Goal: Information Seeking & Learning: Check status

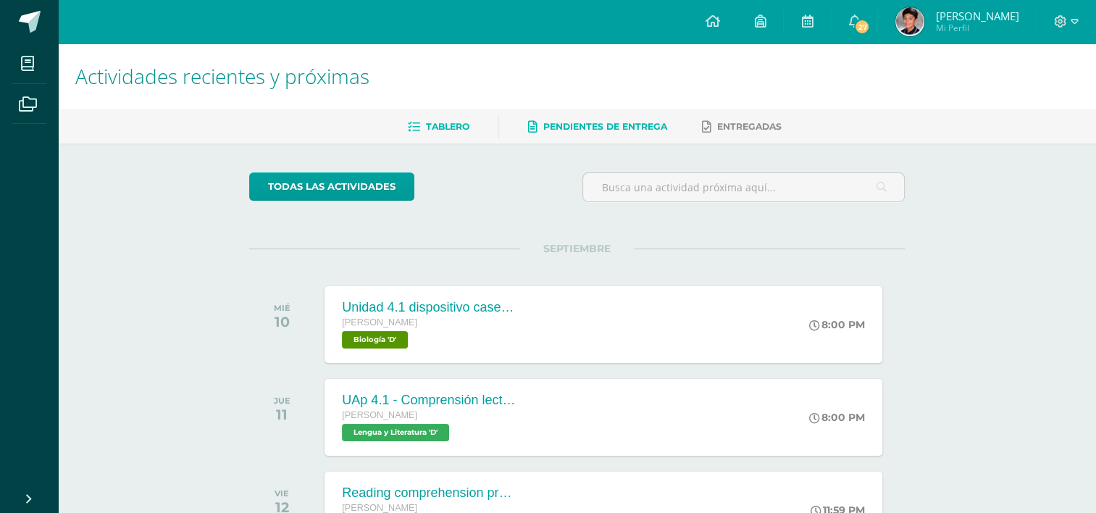
click at [581, 122] on span "Pendientes de entrega" at bounding box center [605, 126] width 124 height 11
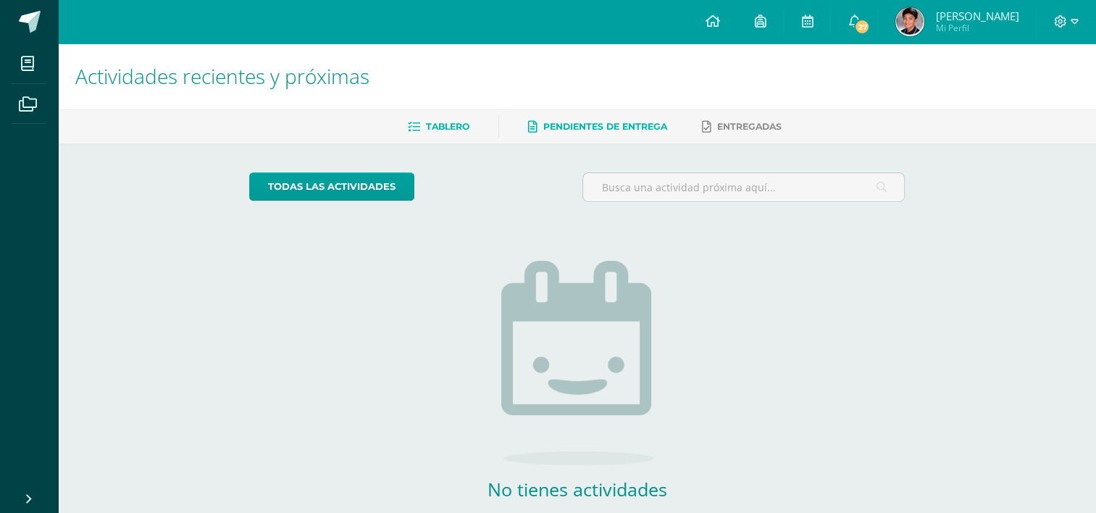
click at [445, 122] on span "Tablero" at bounding box center [447, 126] width 43 height 11
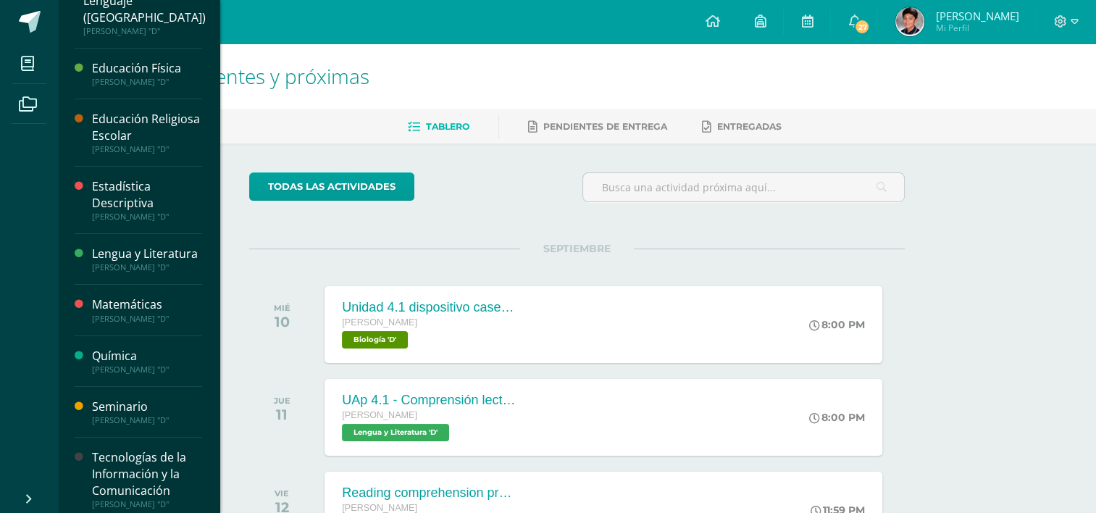
scroll to position [229, 0]
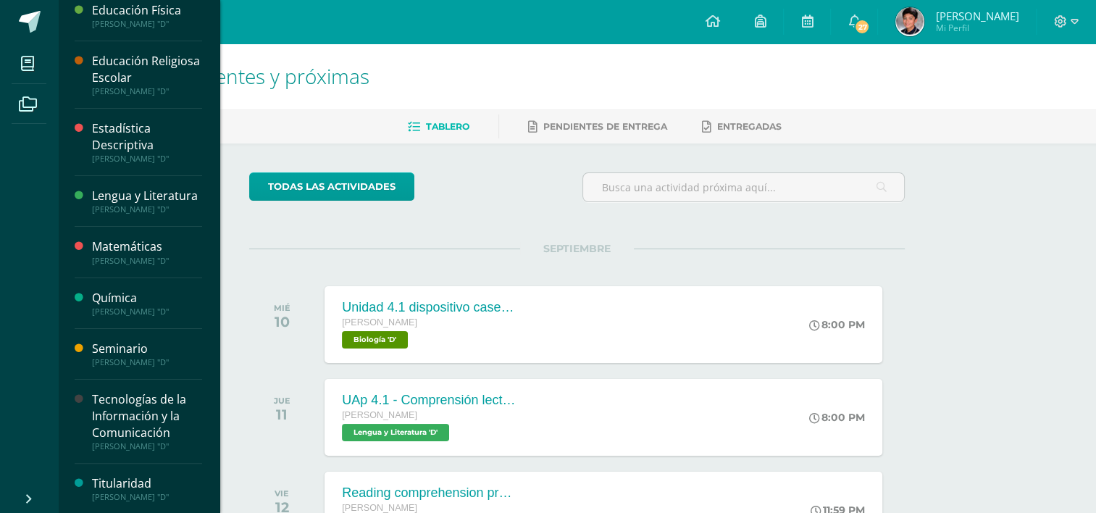
click at [134, 301] on div "Química" at bounding box center [147, 298] width 110 height 17
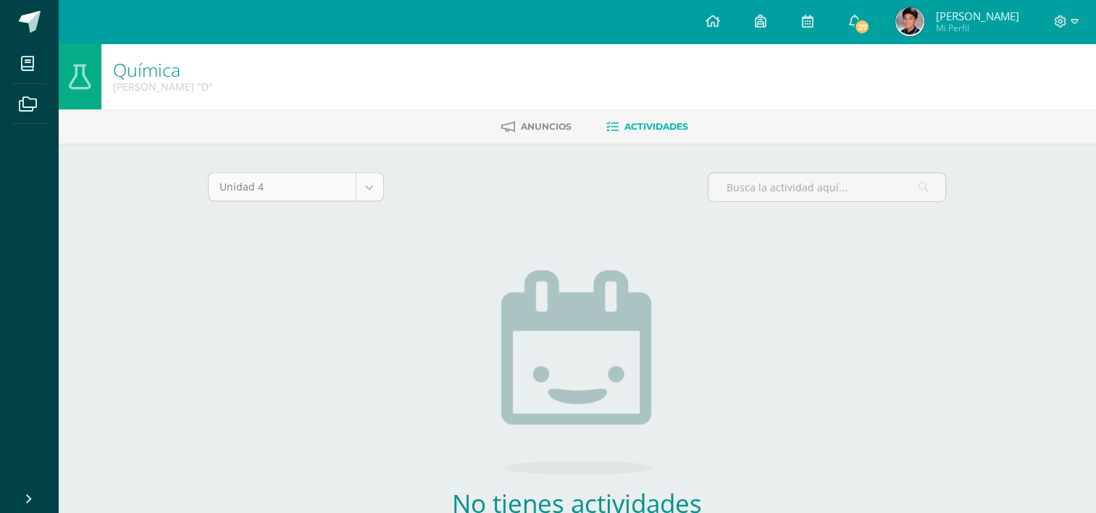
click at [366, 187] on body "Mis cursos Archivos Cerrar panel Biología Quinto Bachillerato "D" Ciencias Soci…" at bounding box center [548, 311] width 1096 height 623
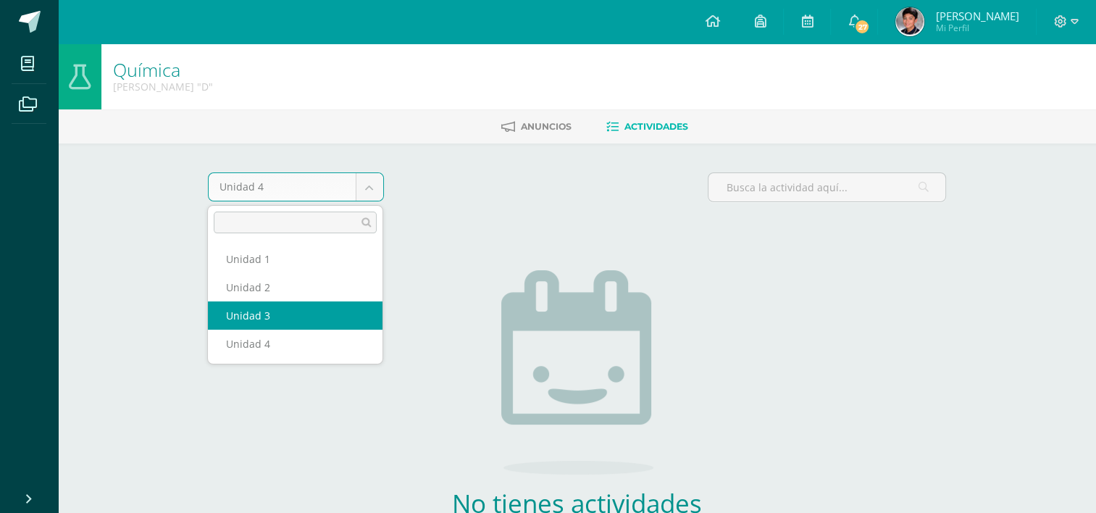
select select "Unidad 3"
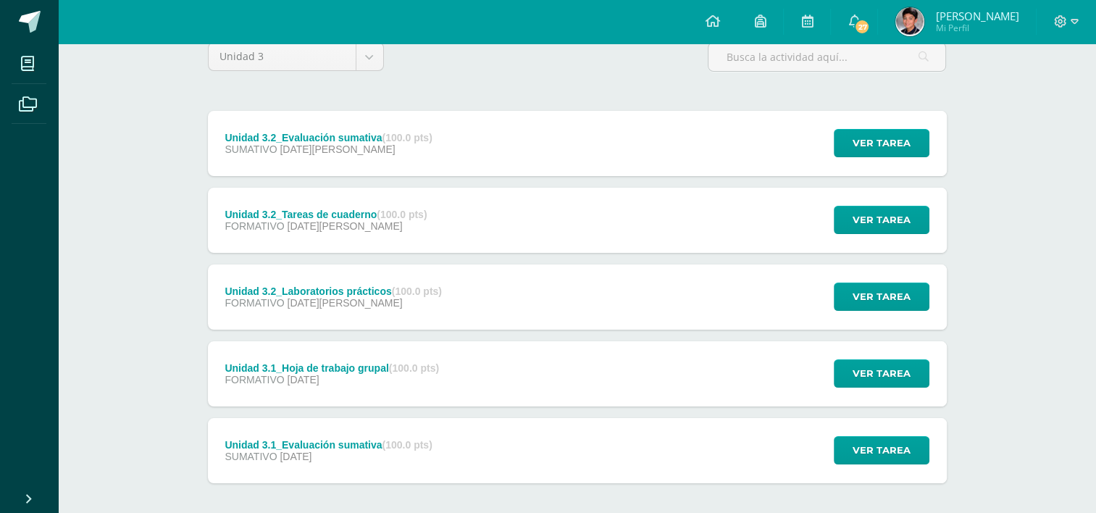
scroll to position [130, 0]
click at [876, 455] on span "Ver tarea" at bounding box center [882, 450] width 58 height 27
click at [358, 440] on div "Unidad 3.1_Evaluación sumativa (100.0 pts)" at bounding box center [328, 445] width 207 height 12
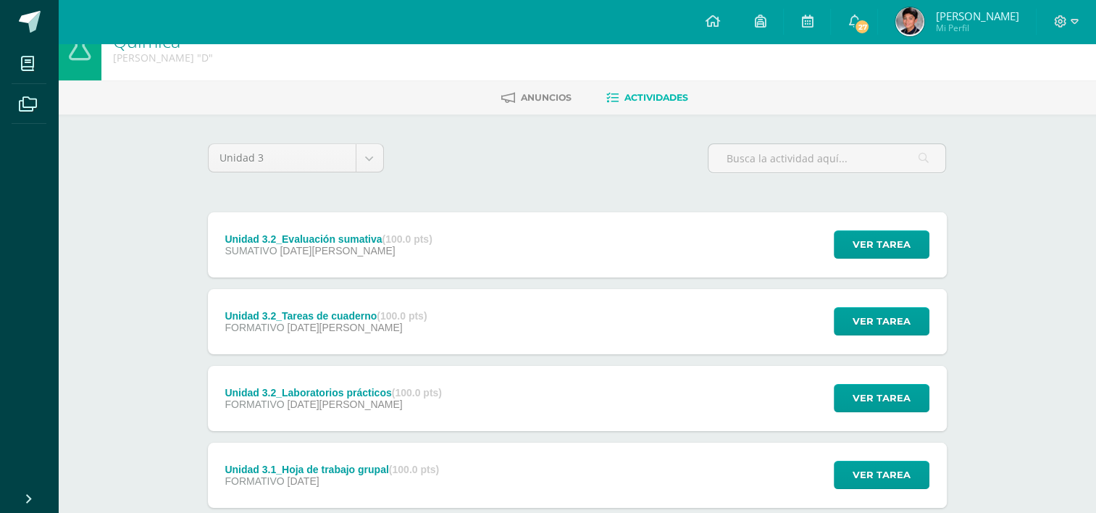
scroll to position [27, 0]
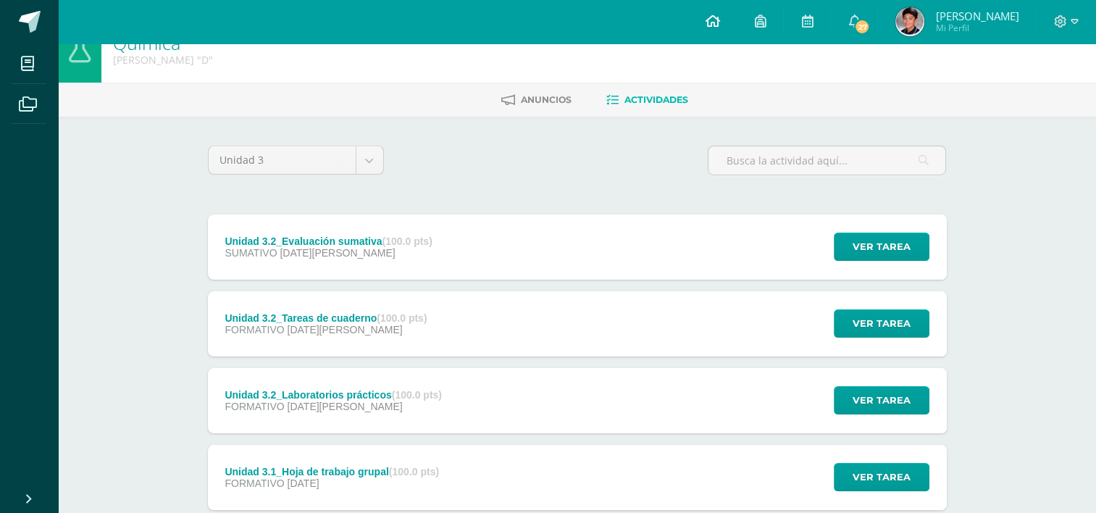
click at [737, 23] on link at bounding box center [711, 21] width 49 height 43
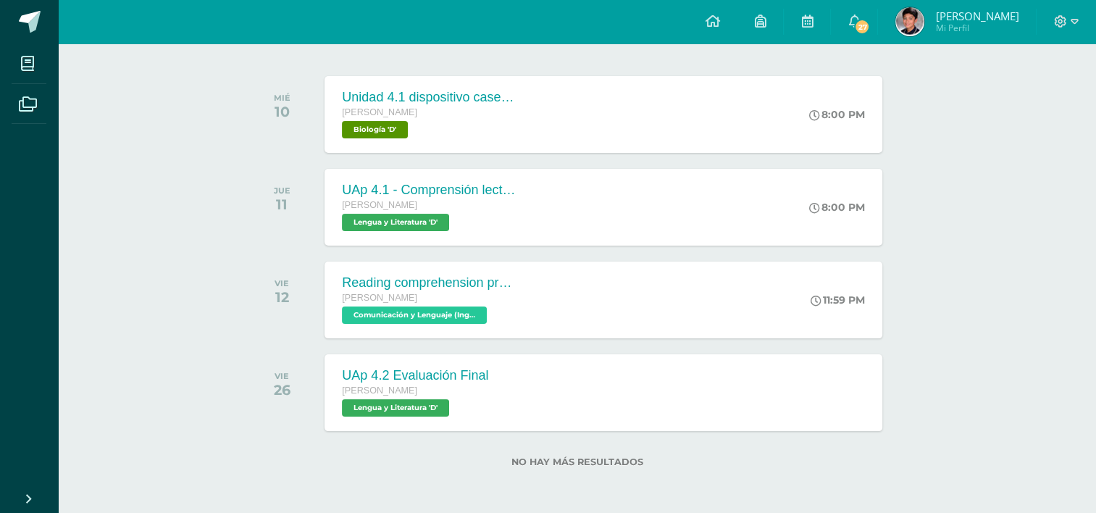
scroll to position [30, 0]
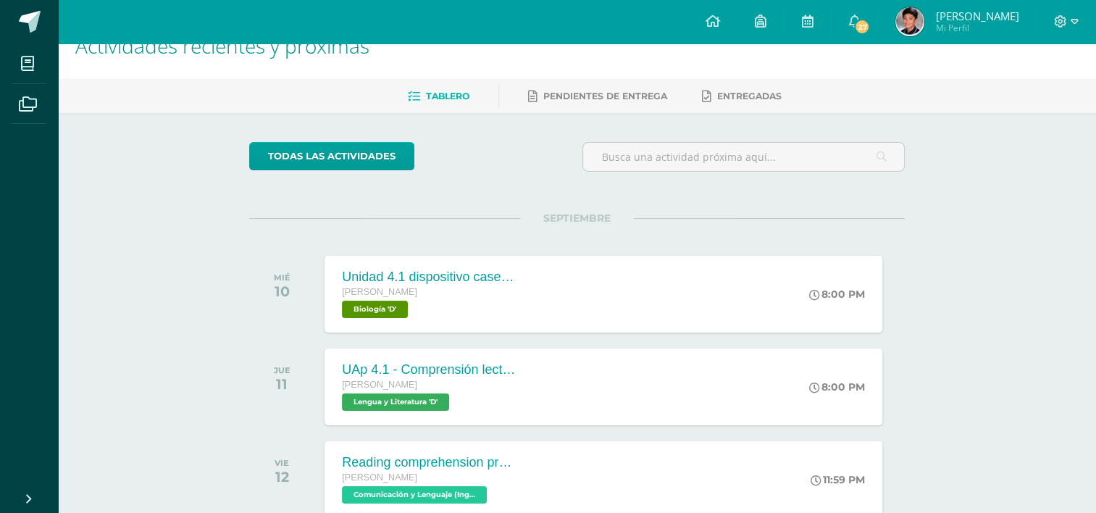
click at [546, 14] on div "Configuración Cerrar sesión [PERSON_NAME] Mi Perfil 27 27 Avisos 904 avisos sin…" at bounding box center [577, 21] width 1038 height 43
click at [766, 22] on icon at bounding box center [760, 20] width 12 height 13
click at [870, 26] on span "27" at bounding box center [862, 27] width 16 height 16
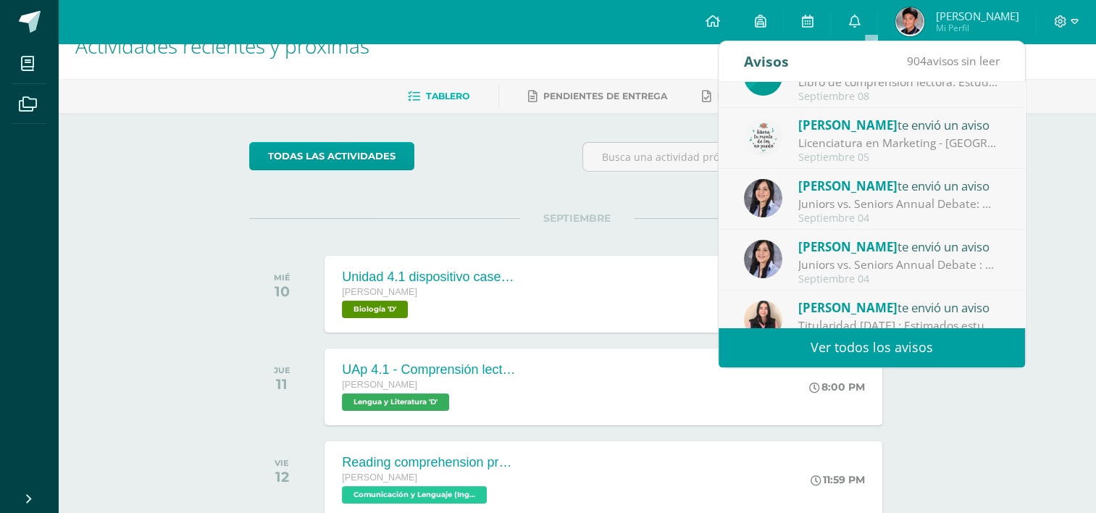
scroll to position [240, 0]
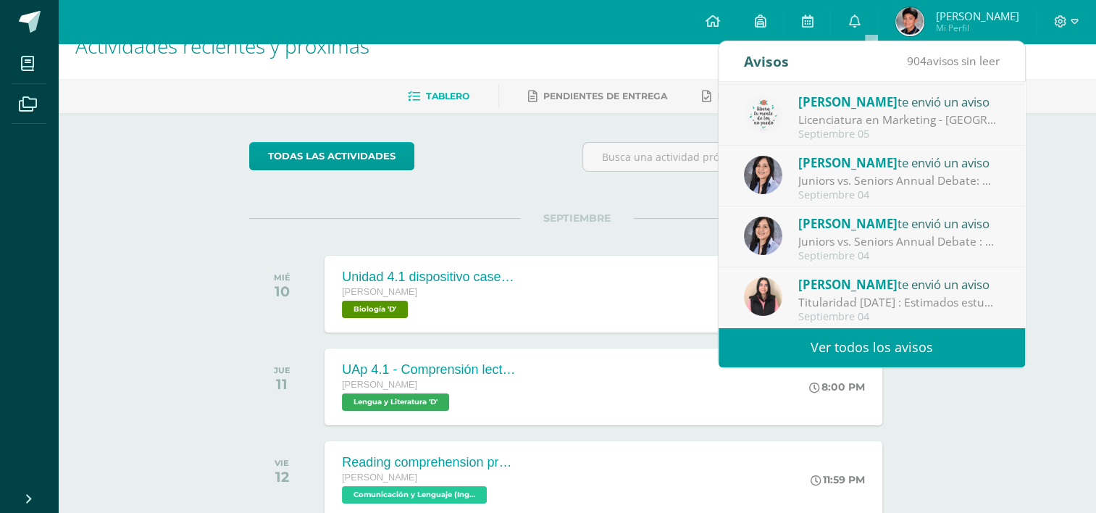
click at [1065, 123] on div "Actividades recientes y próximas Tablero Pendientes de entrega Entregadas todas…" at bounding box center [577, 353] width 1038 height 680
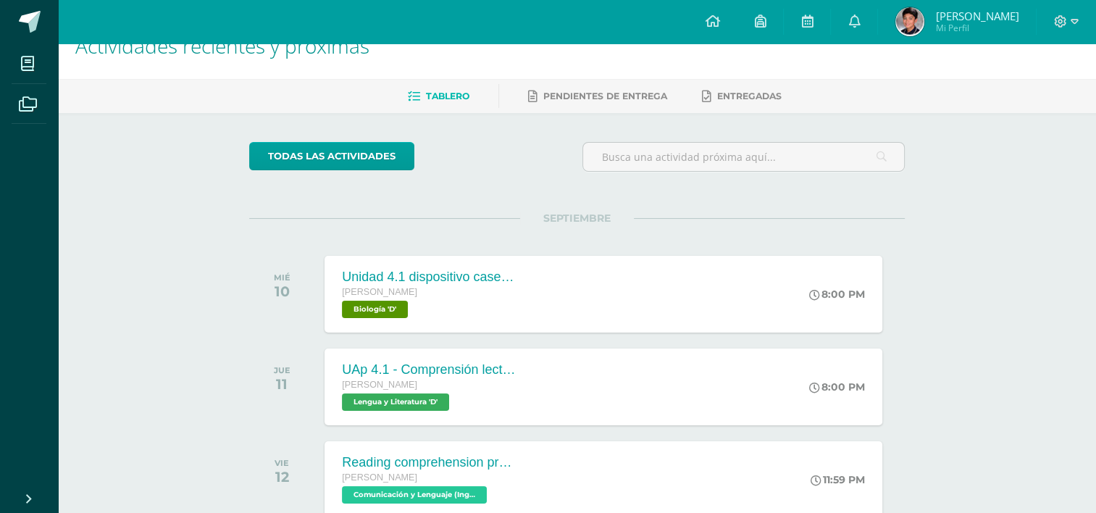
click at [979, 26] on span "Mi Perfil" at bounding box center [976, 28] width 83 height 12
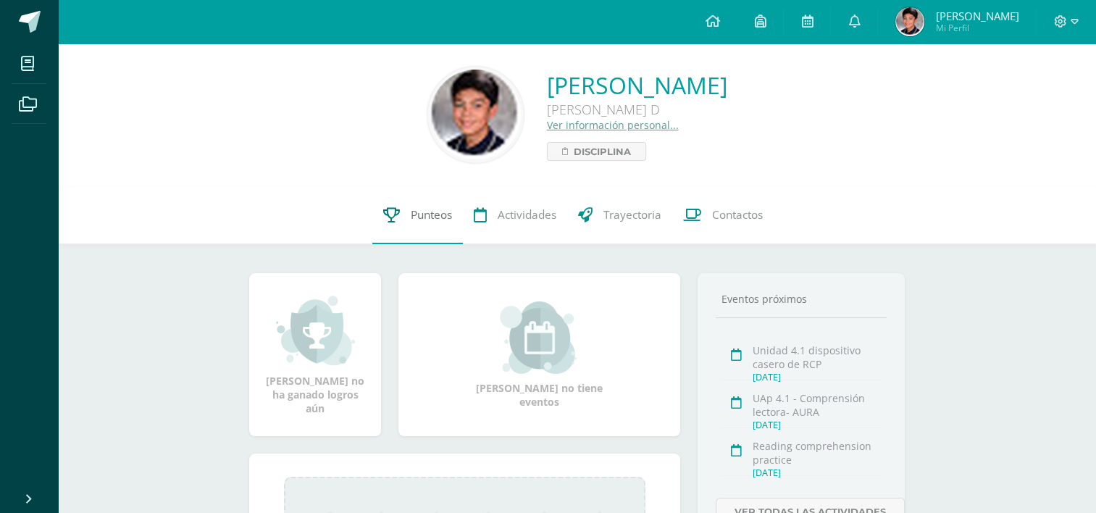
click at [415, 223] on link "Punteos" at bounding box center [417, 215] width 91 height 58
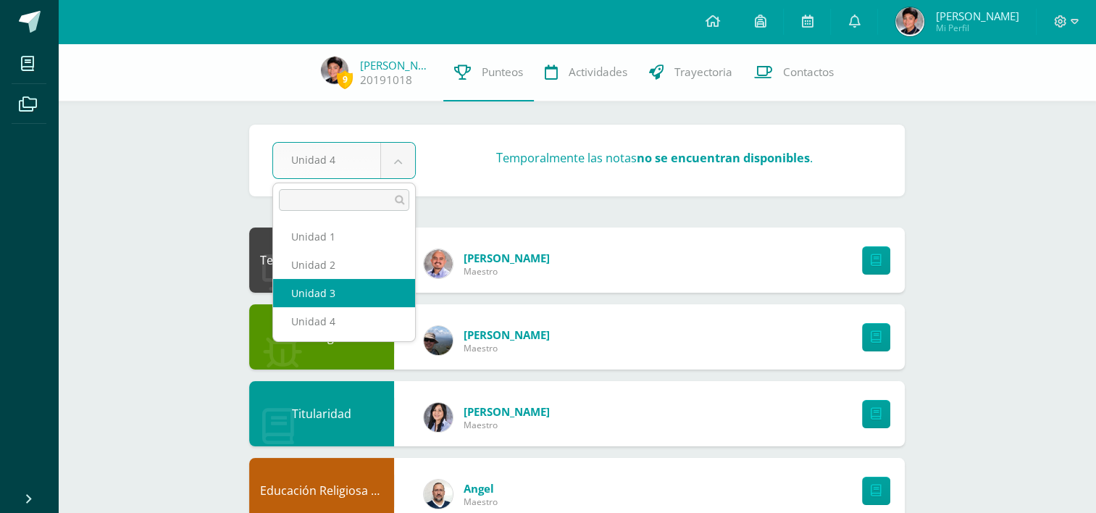
select select "Unidad 3"
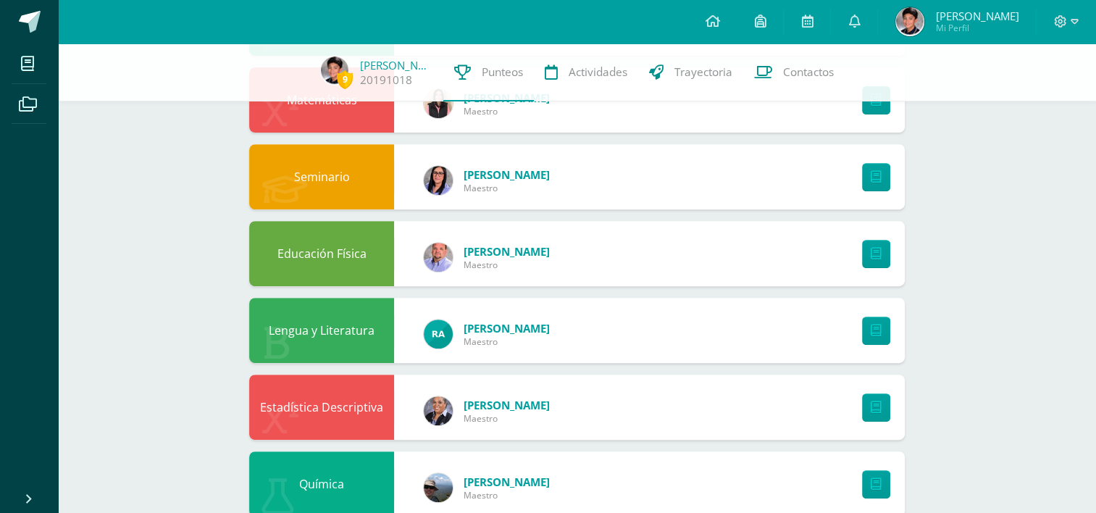
scroll to position [730, 0]
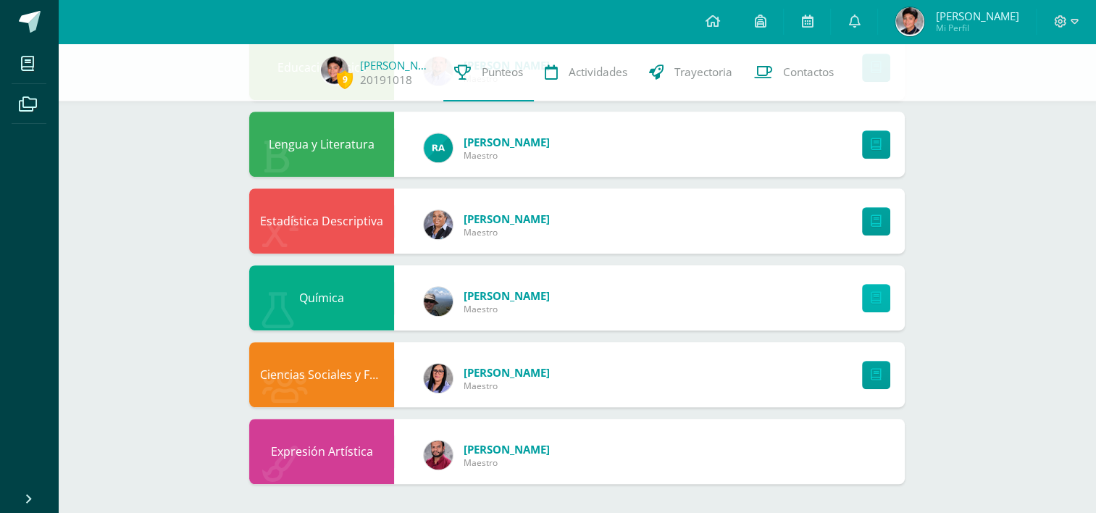
click at [875, 300] on icon at bounding box center [876, 298] width 11 height 12
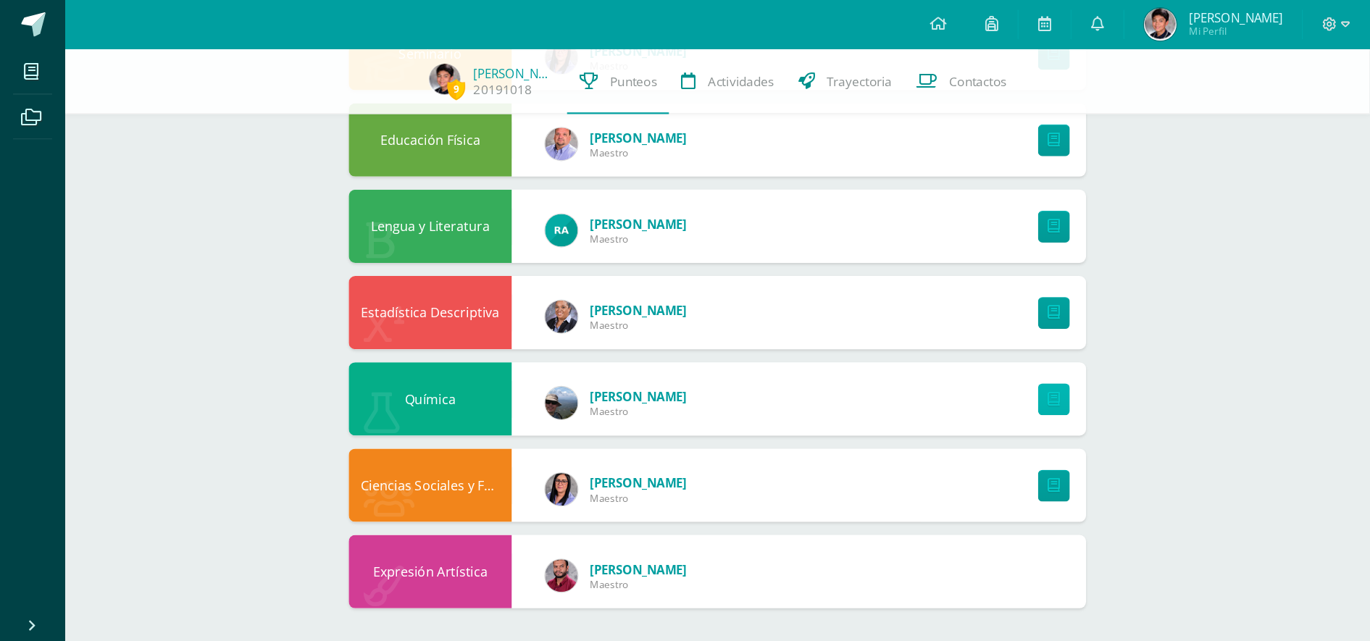
scroll to position [602, 0]
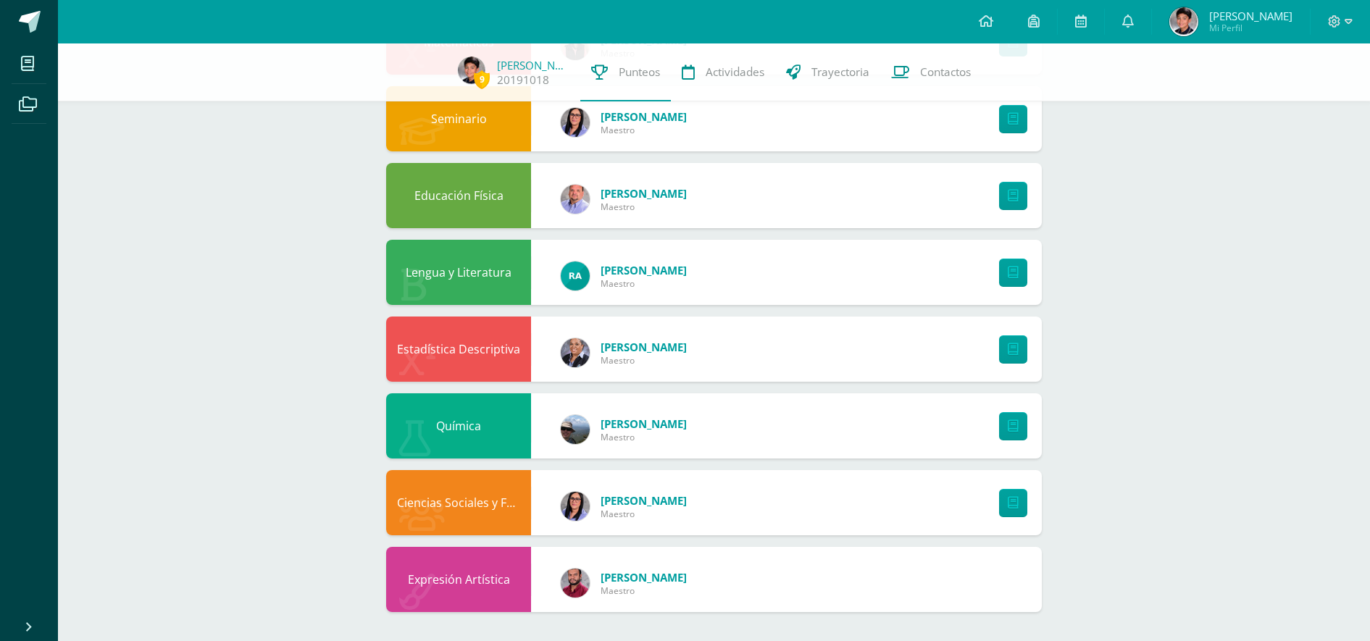
drag, startPoint x: 1038, startPoint y: 12, endPoint x: 124, endPoint y: 404, distance: 994.9
click at [124, 404] on div "9 [PERSON_NAME] 20191018 Punteos Actividades Trayectoria Contactos Pendiente Un…" at bounding box center [714, 42] width 1312 height 1200
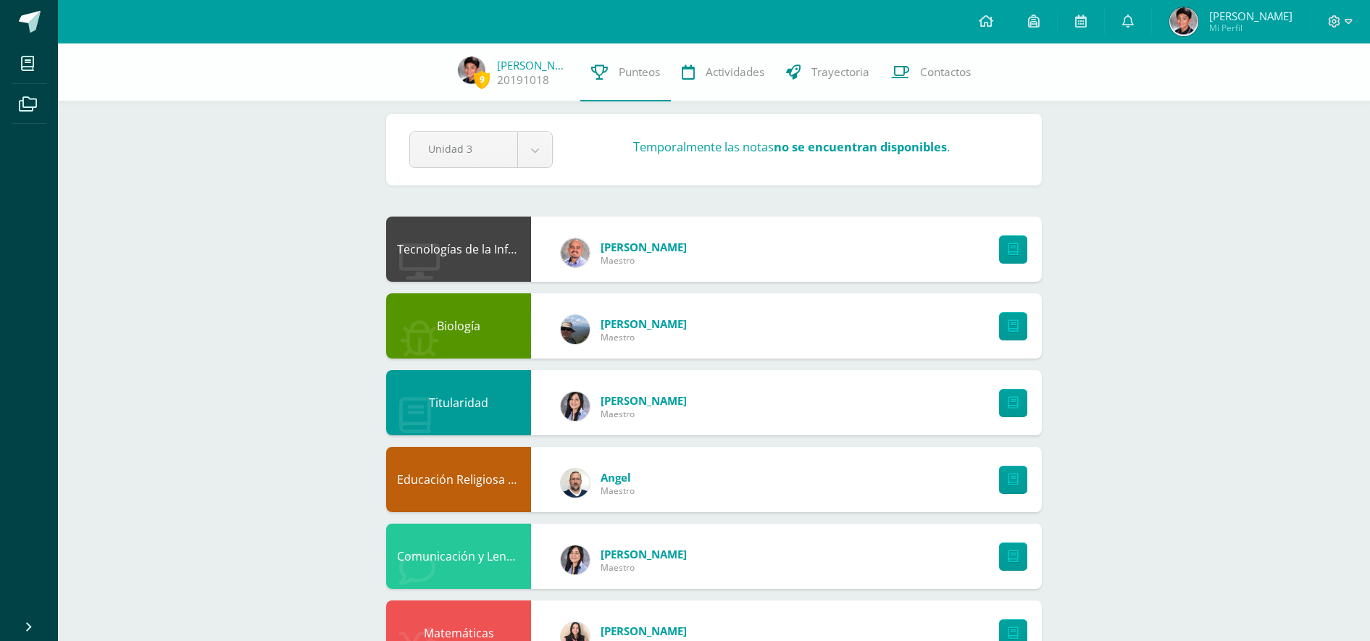
scroll to position [0, 0]
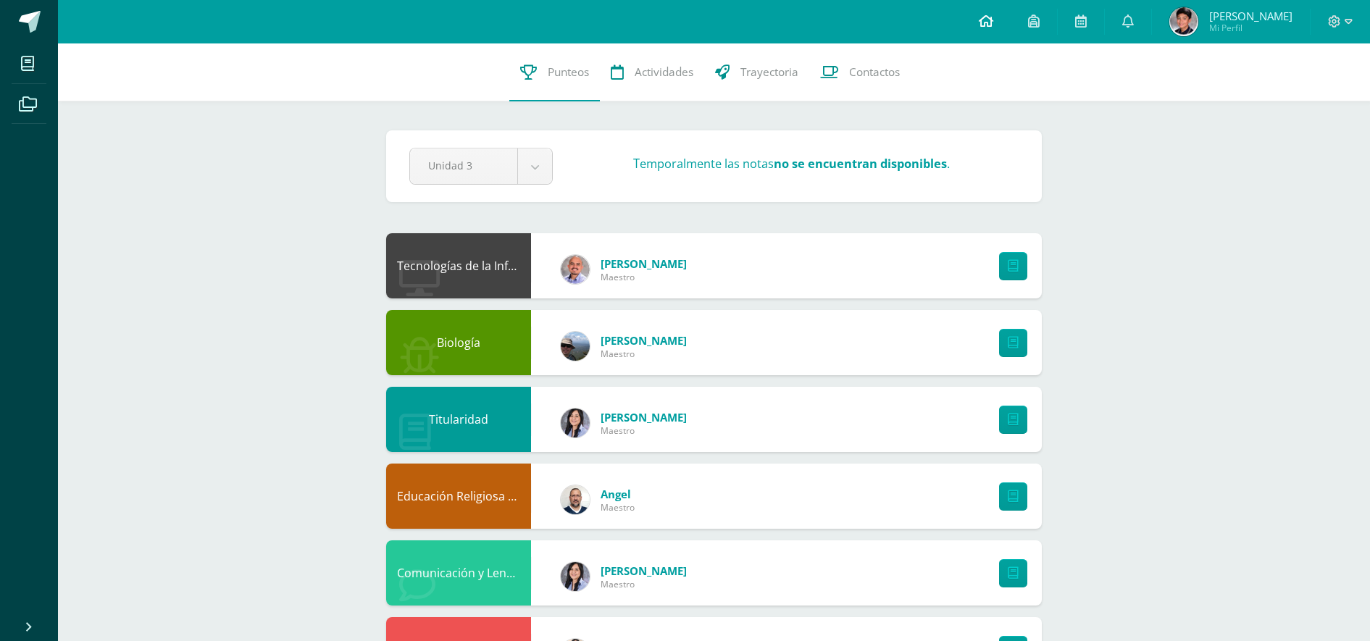
click at [993, 22] on icon at bounding box center [986, 20] width 14 height 13
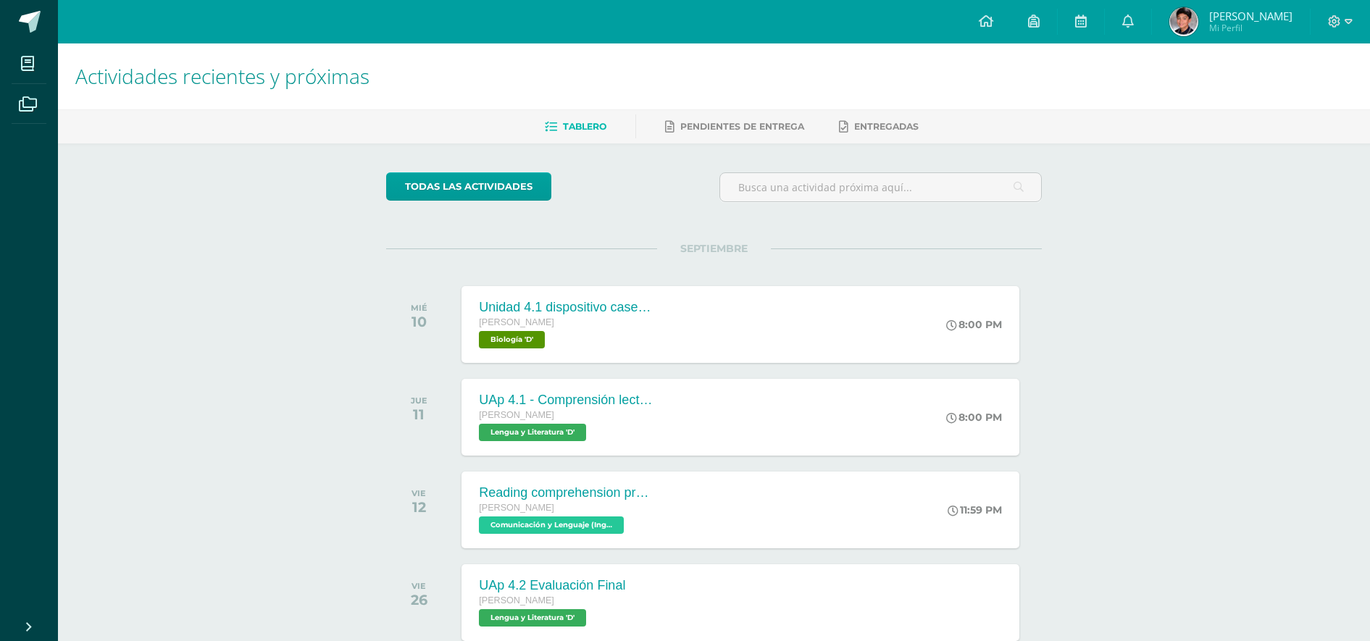
click at [1198, 15] on img at bounding box center [1183, 21] width 29 height 29
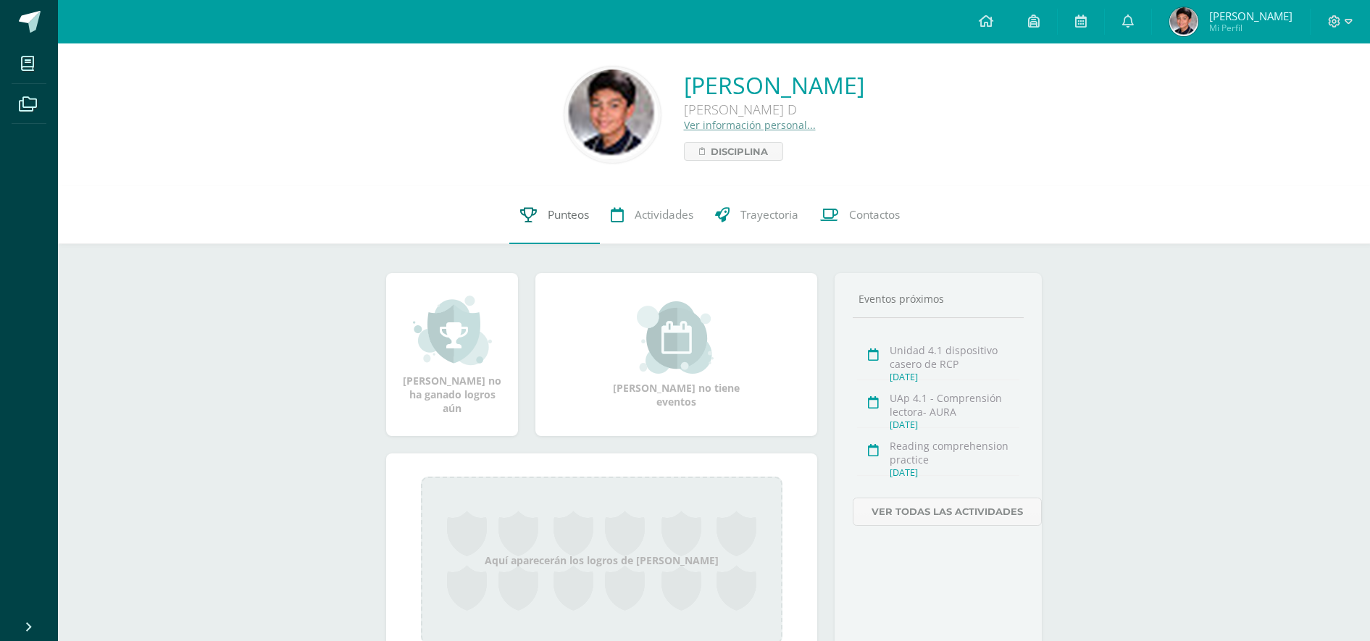
click at [581, 209] on span "Punteos" at bounding box center [568, 214] width 41 height 15
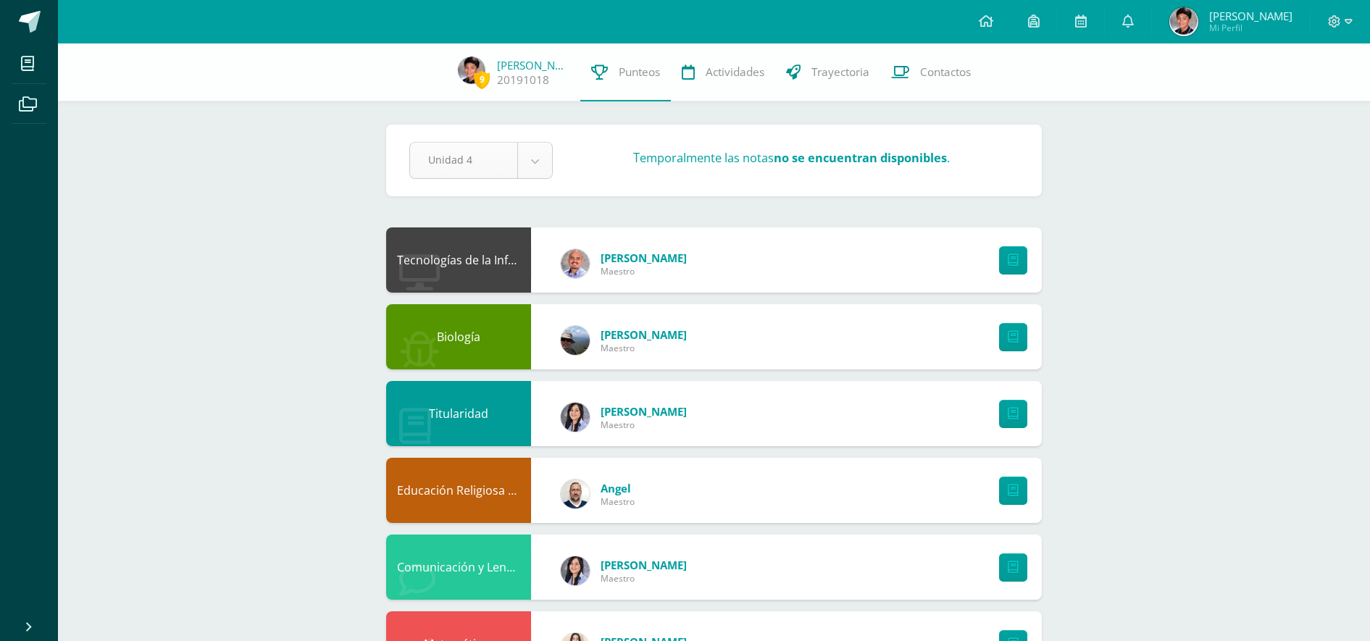
click at [541, 164] on body "Mis cursos Archivos Cerrar panel Biología [PERSON_NAME] "D" Ciencias Sociales y…" at bounding box center [685, 621] width 1370 height 1243
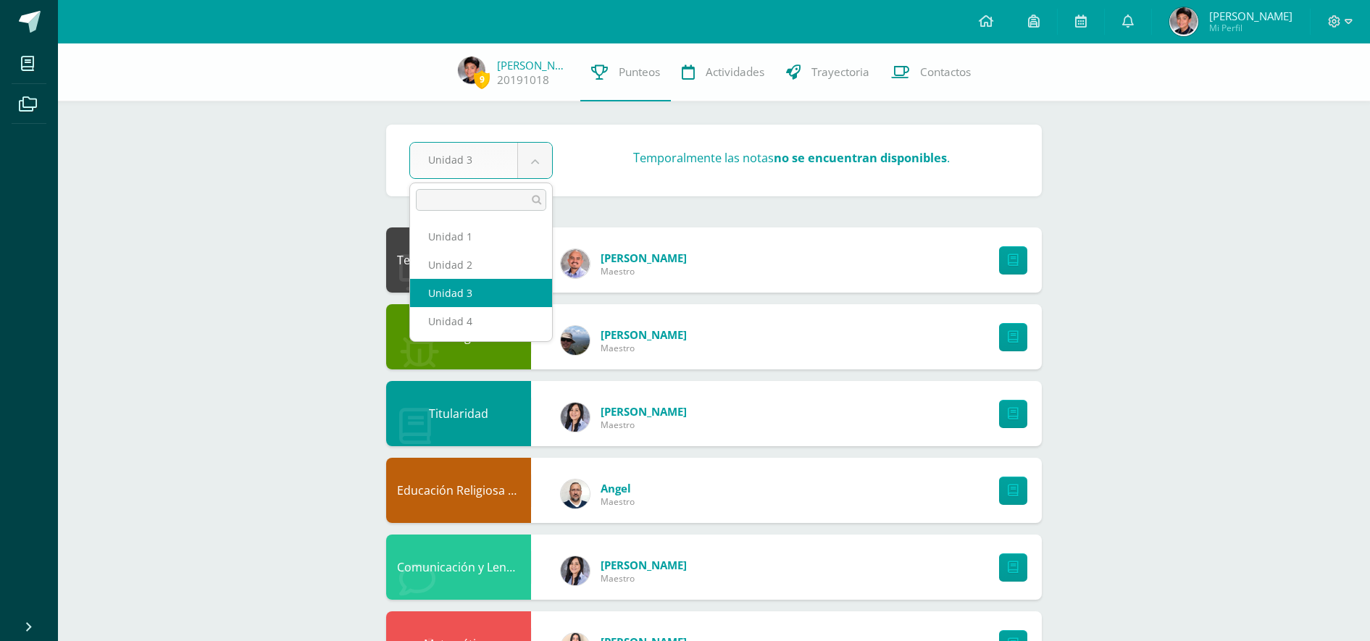
click at [533, 162] on body "Mis cursos Archivos Cerrar panel Biología Quinto Bachillerato "D" Ciencias Soci…" at bounding box center [685, 621] width 1370 height 1243
select select "Unidad 2"
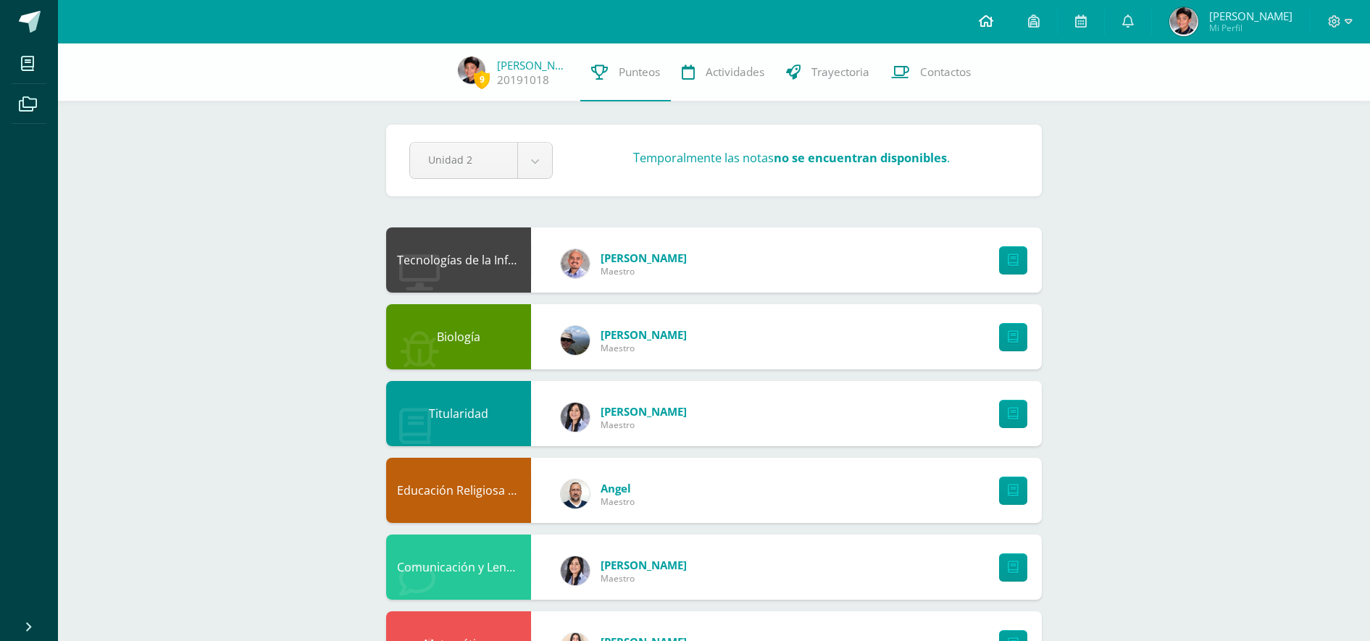
click at [993, 19] on icon at bounding box center [986, 20] width 14 height 13
